Goal: Navigation & Orientation: Find specific page/section

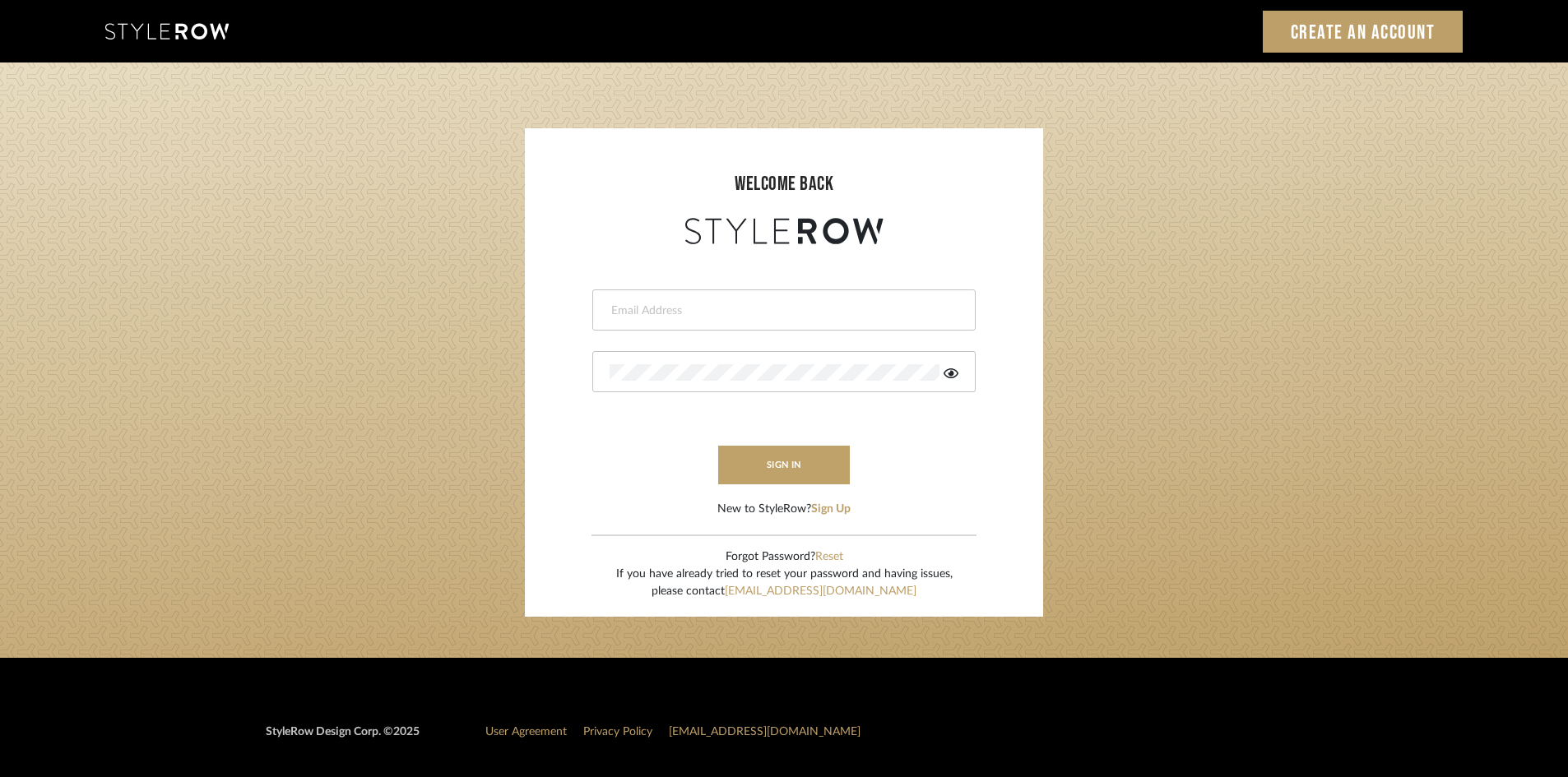
type input "[EMAIL_ADDRESS][DOMAIN_NAME]"
click at [827, 458] on button "sign in" at bounding box center [784, 465] width 132 height 38
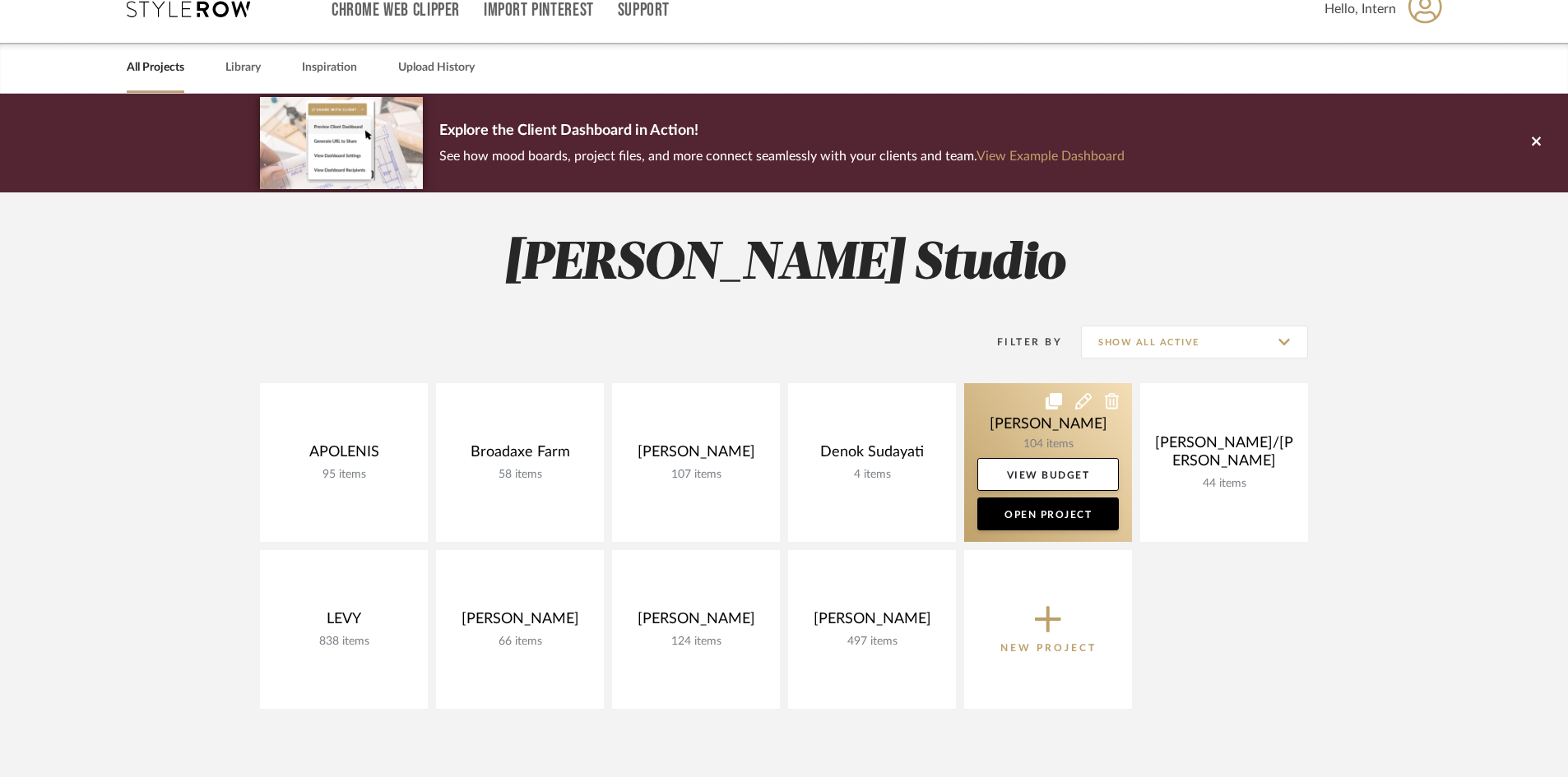
scroll to position [26, 0]
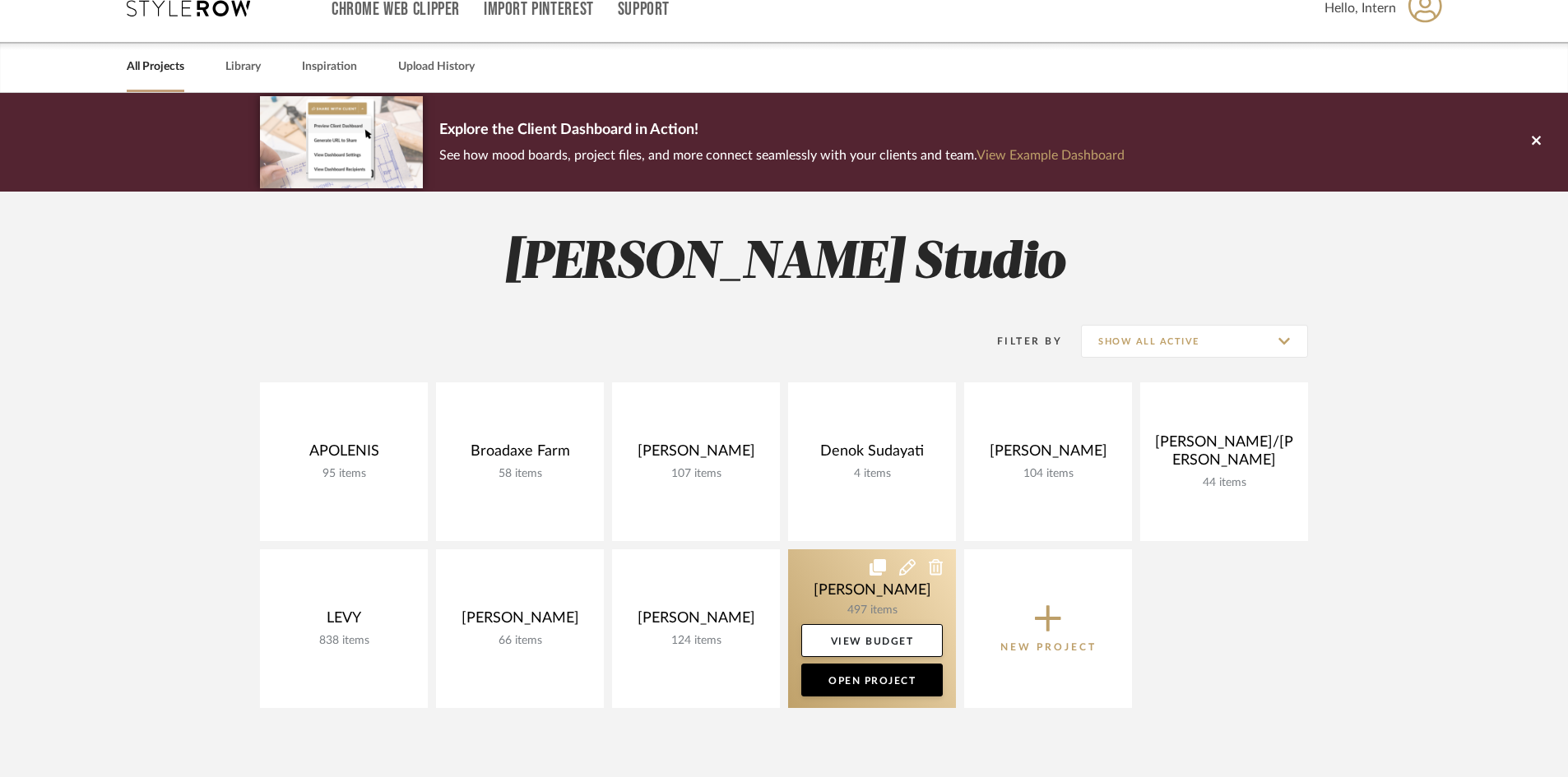
click at [828, 600] on link at bounding box center [872, 628] width 168 height 158
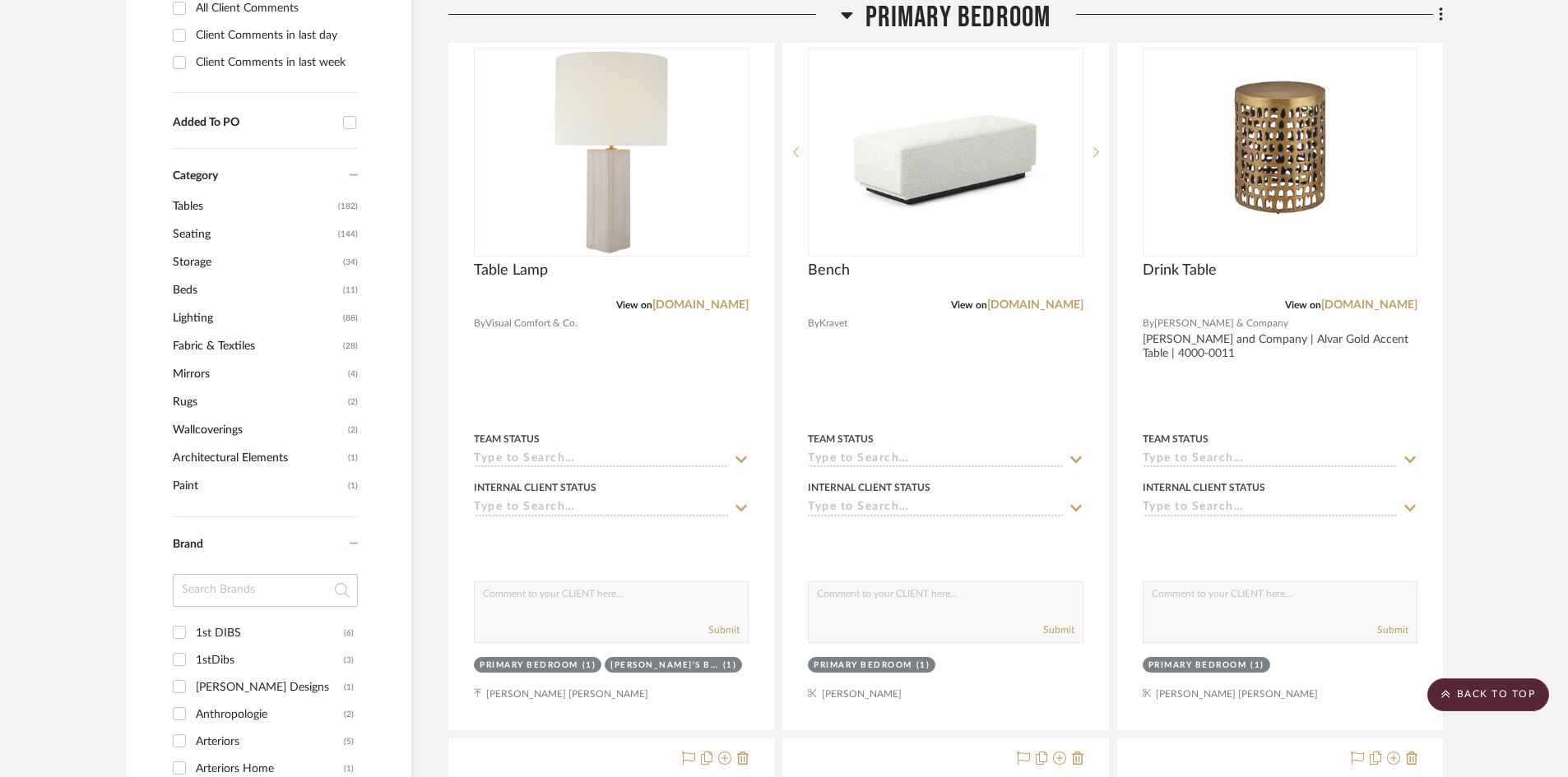
scroll to position [750, 0]
